Goal: Task Accomplishment & Management: Manage account settings

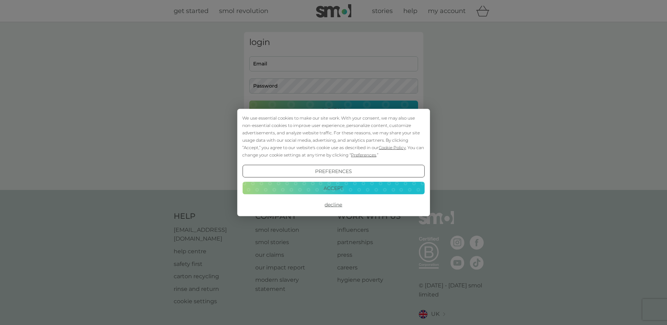
click at [332, 205] on button "Decline" at bounding box center [333, 204] width 182 height 13
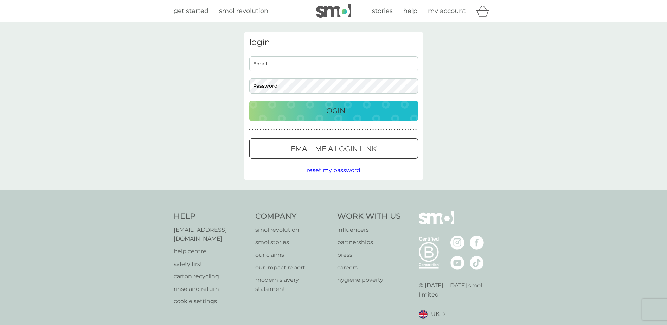
click at [319, 65] on input "Email" at bounding box center [333, 63] width 169 height 15
type input "rmcnally2603@gmail.com"
click at [249, 101] on button "Login" at bounding box center [333, 111] width 169 height 20
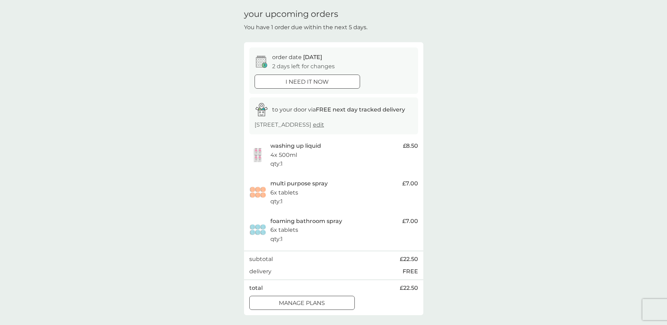
scroll to position [35, 0]
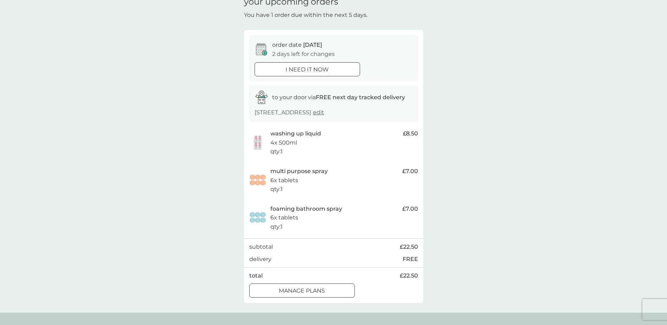
click at [304, 293] on div at bounding box center [301, 290] width 25 height 7
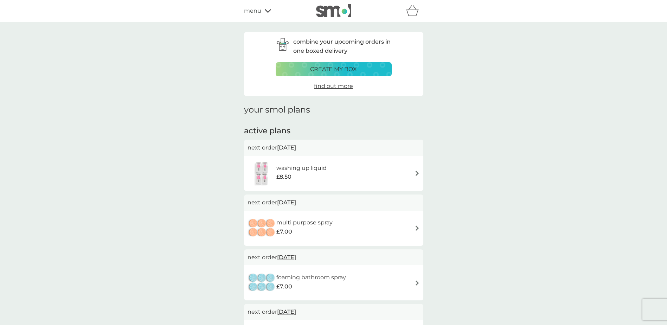
click at [396, 173] on div "washing up liquid £8.50" at bounding box center [334, 173] width 172 height 25
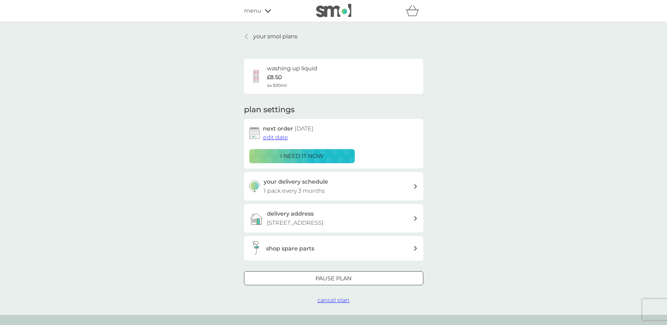
click at [271, 137] on span "edit date" at bounding box center [275, 137] width 25 height 7
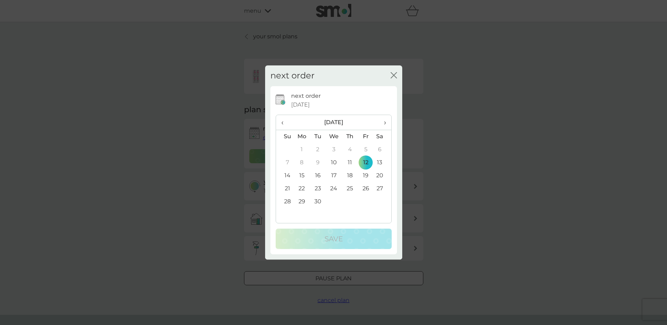
click at [383, 121] on span "›" at bounding box center [382, 122] width 7 height 15
click at [348, 203] on td "30" at bounding box center [350, 201] width 16 height 13
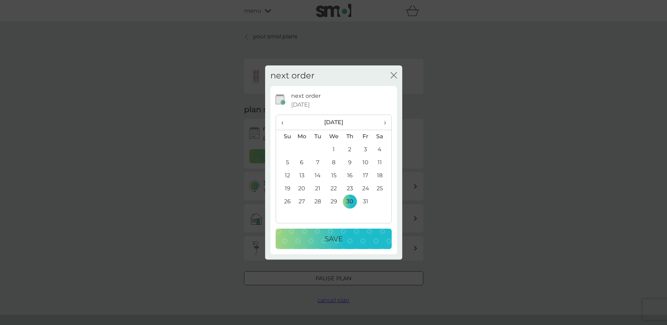
click at [346, 235] on div "Save" at bounding box center [334, 238] width 102 height 11
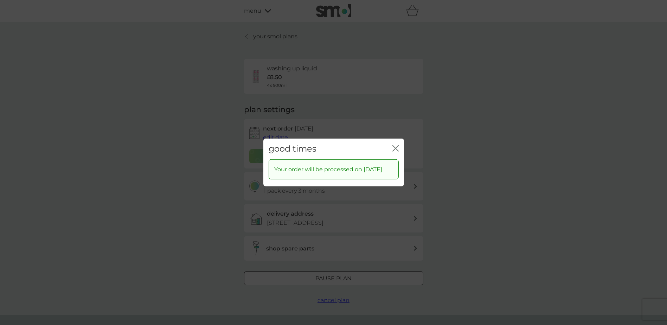
click at [394, 146] on icon "close" at bounding box center [394, 149] width 3 height 6
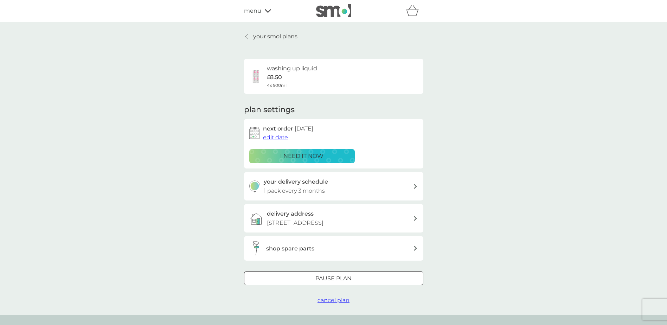
click at [292, 33] on p "your smol plans" at bounding box center [275, 36] width 44 height 9
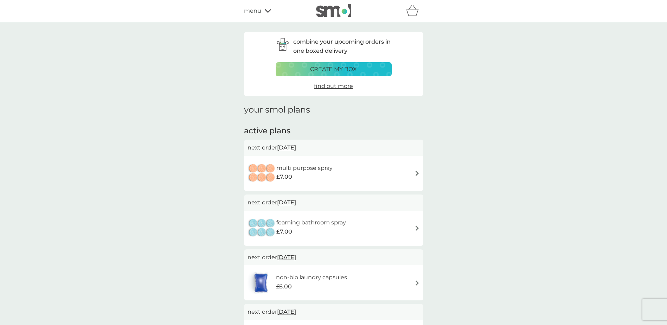
click at [322, 169] on h6 "multi purpose spray" at bounding box center [304, 168] width 56 height 9
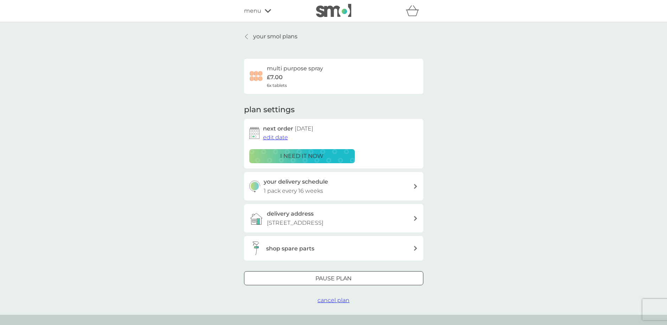
click at [278, 136] on span "edit date" at bounding box center [275, 137] width 25 height 7
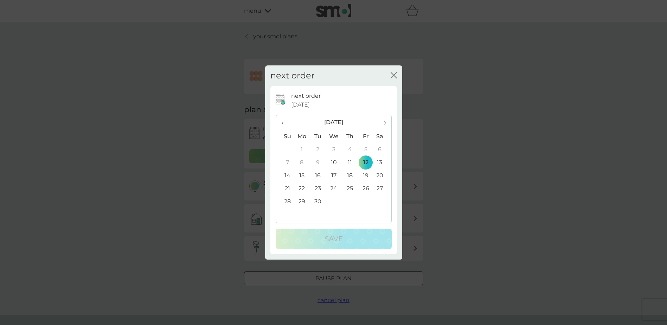
click at [377, 120] on th "›" at bounding box center [382, 122] width 18 height 15
click at [353, 202] on td "30" at bounding box center [350, 201] width 16 height 13
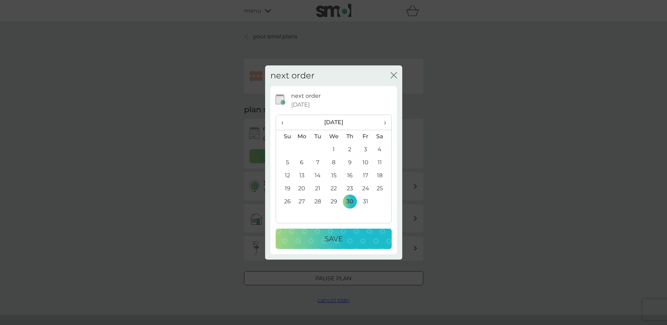
click at [352, 236] on div "Save" at bounding box center [334, 238] width 102 height 11
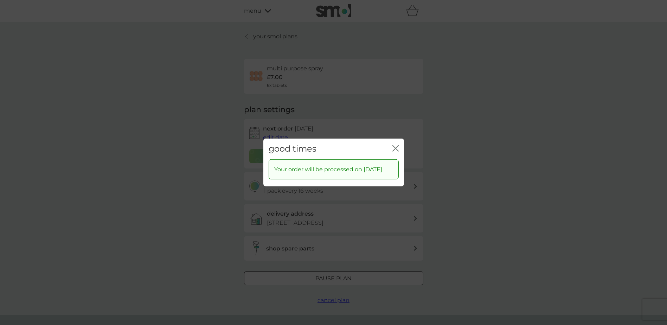
click at [395, 139] on div "good times close" at bounding box center [333, 149] width 141 height 21
click at [395, 145] on icon "close" at bounding box center [395, 148] width 6 height 6
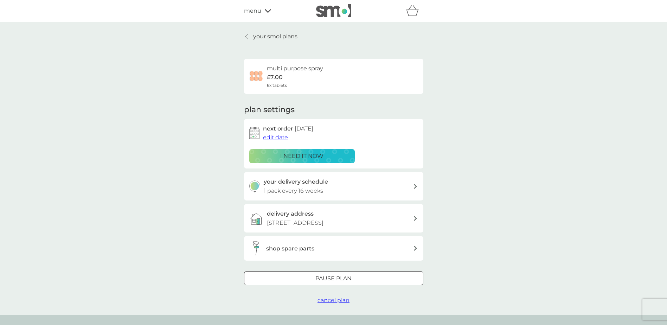
click at [267, 33] on p "your smol plans" at bounding box center [275, 36] width 44 height 9
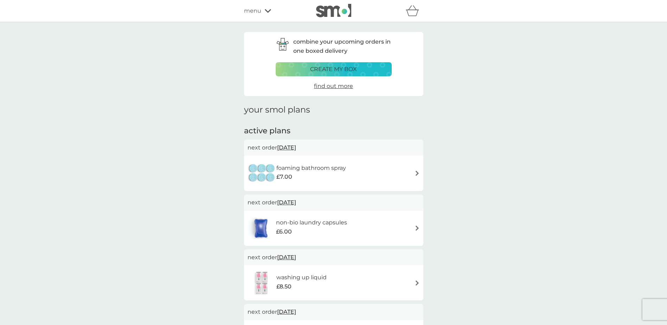
click at [398, 178] on div "foaming bathroom spray £7.00" at bounding box center [334, 173] width 172 height 25
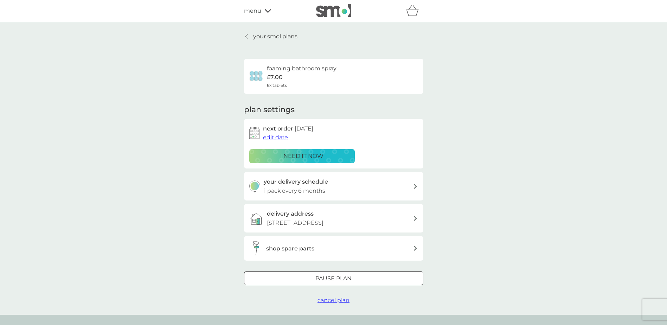
click at [280, 136] on span "edit date" at bounding box center [275, 137] width 25 height 7
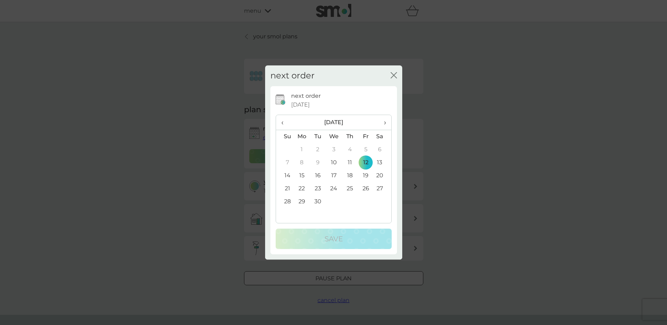
click at [385, 121] on span "›" at bounding box center [382, 122] width 7 height 15
click at [348, 203] on td "30" at bounding box center [350, 201] width 16 height 13
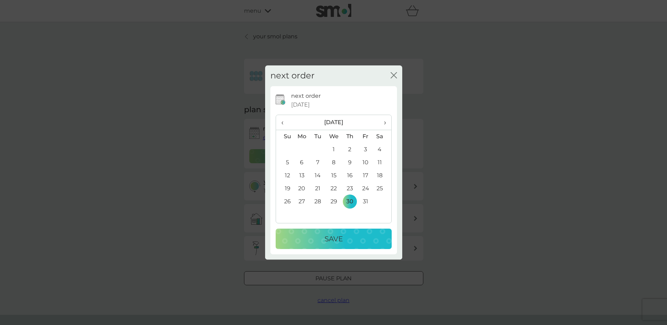
click at [350, 245] on button "Save" at bounding box center [334, 239] width 116 height 20
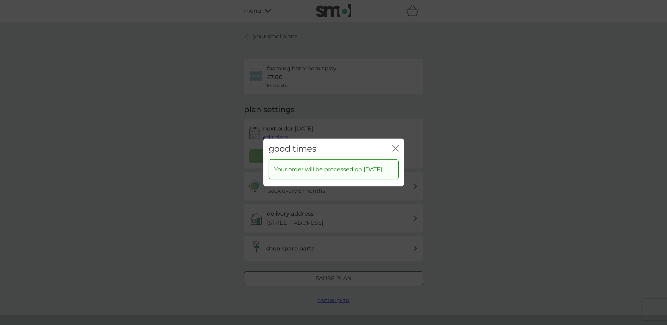
click at [398, 145] on icon "close" at bounding box center [395, 148] width 6 height 6
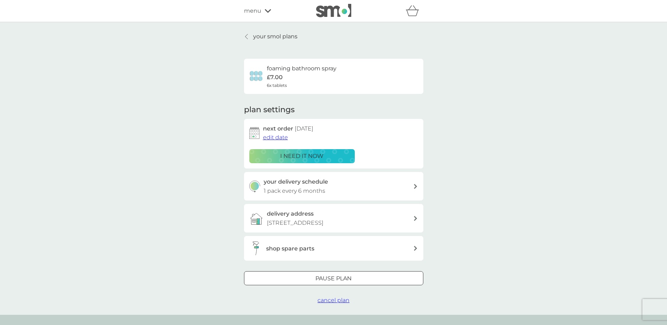
click at [271, 36] on p "your smol plans" at bounding box center [275, 36] width 44 height 9
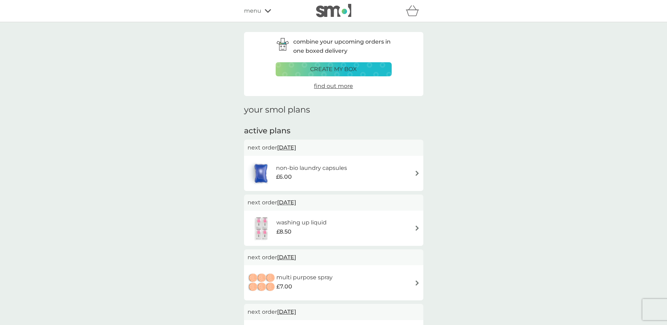
click at [252, 12] on span "menu" at bounding box center [252, 10] width 17 height 9
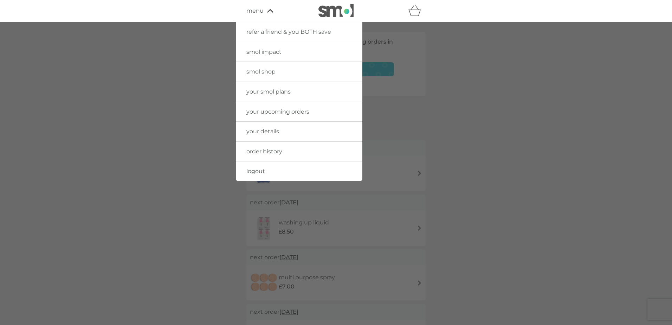
click at [258, 169] on span "logout" at bounding box center [256, 171] width 19 height 7
